Goal: Task Accomplishment & Management: Manage account settings

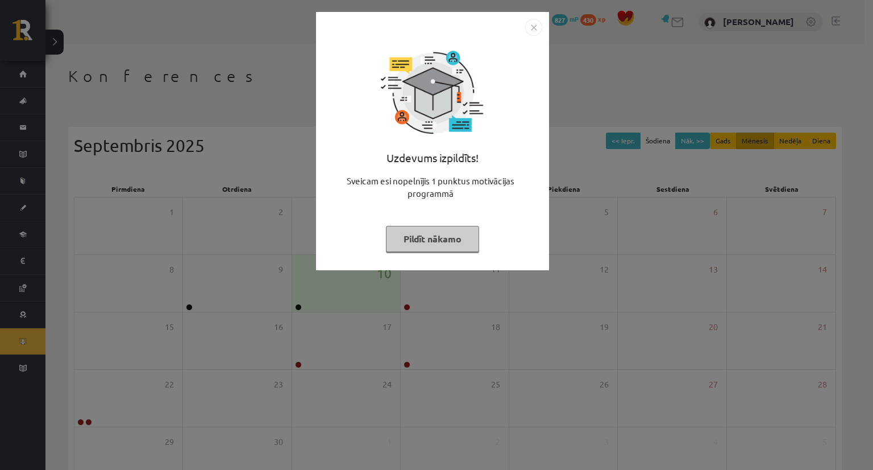
click at [428, 246] on button "Pildīt nākamo" at bounding box center [432, 239] width 93 height 26
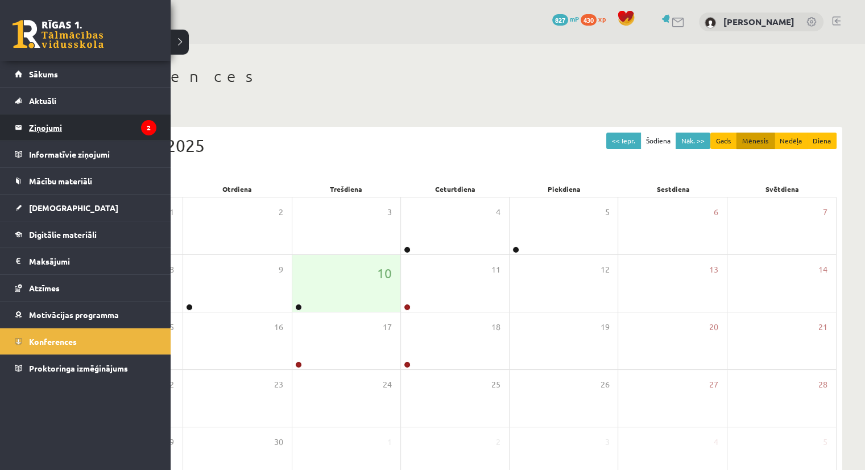
click at [55, 121] on legend "Ziņojumi 2" at bounding box center [92, 127] width 127 height 26
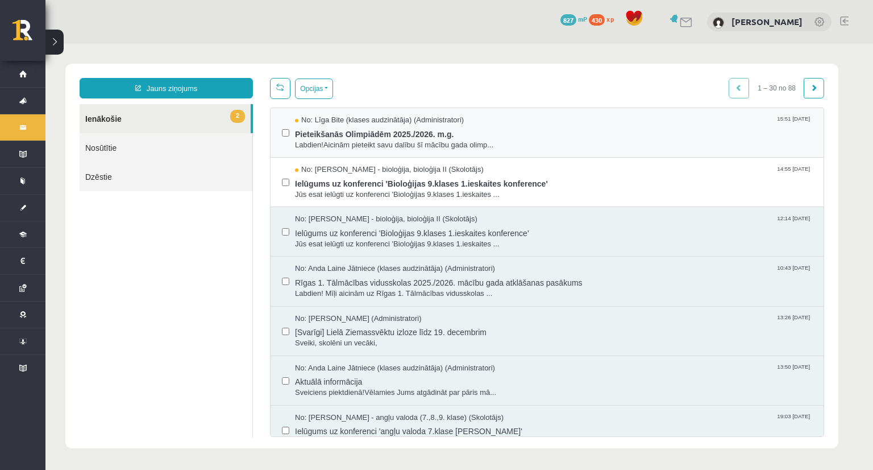
click at [284, 135] on label at bounding box center [285, 127] width 7 height 25
click at [316, 87] on button "Opcijas" at bounding box center [314, 88] width 38 height 20
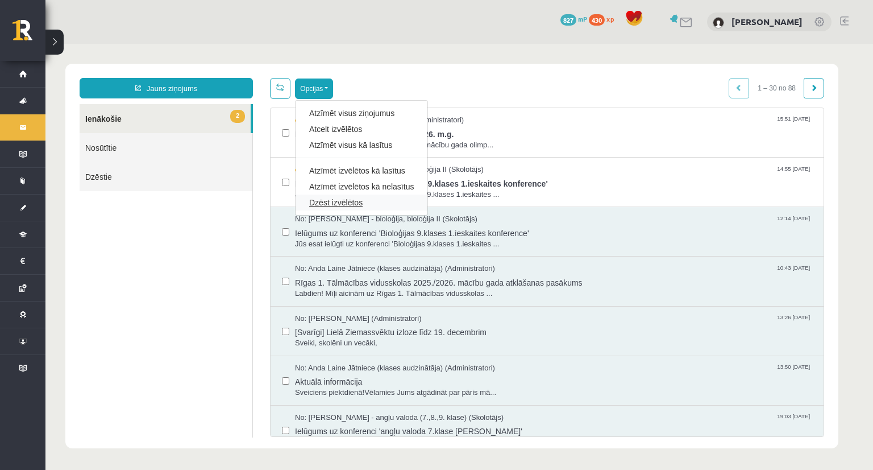
click at [317, 200] on link "Dzēst izvēlētos" at bounding box center [361, 202] width 105 height 11
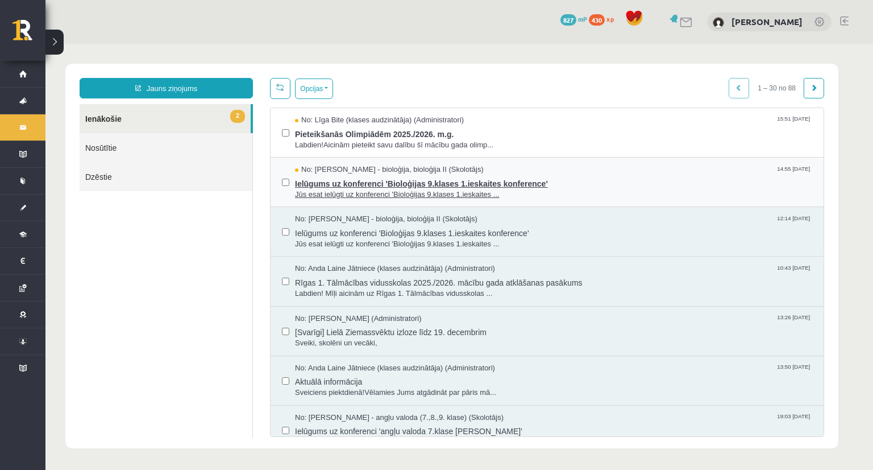
click at [321, 183] on span "Ielūgums uz konferenci 'Bioloģijas 9.klases 1.ieskaites konference'" at bounding box center [553, 182] width 517 height 14
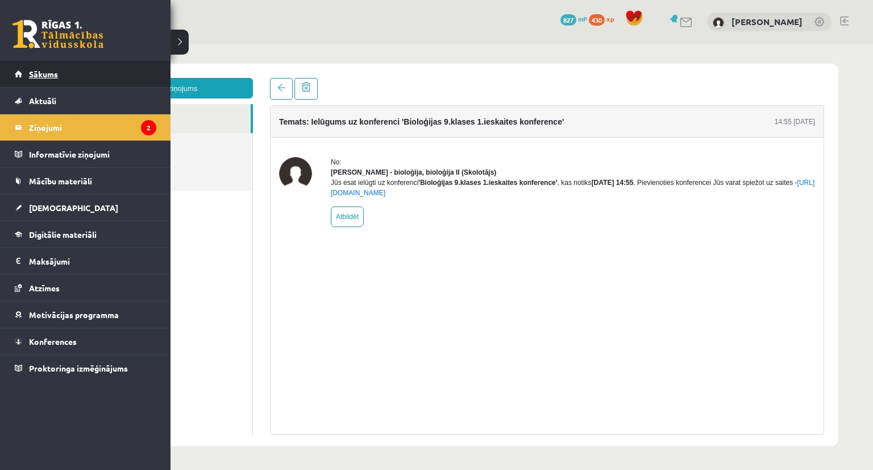
click at [27, 69] on link "Sākums" at bounding box center [86, 74] width 142 height 26
